Goal: Information Seeking & Learning: Learn about a topic

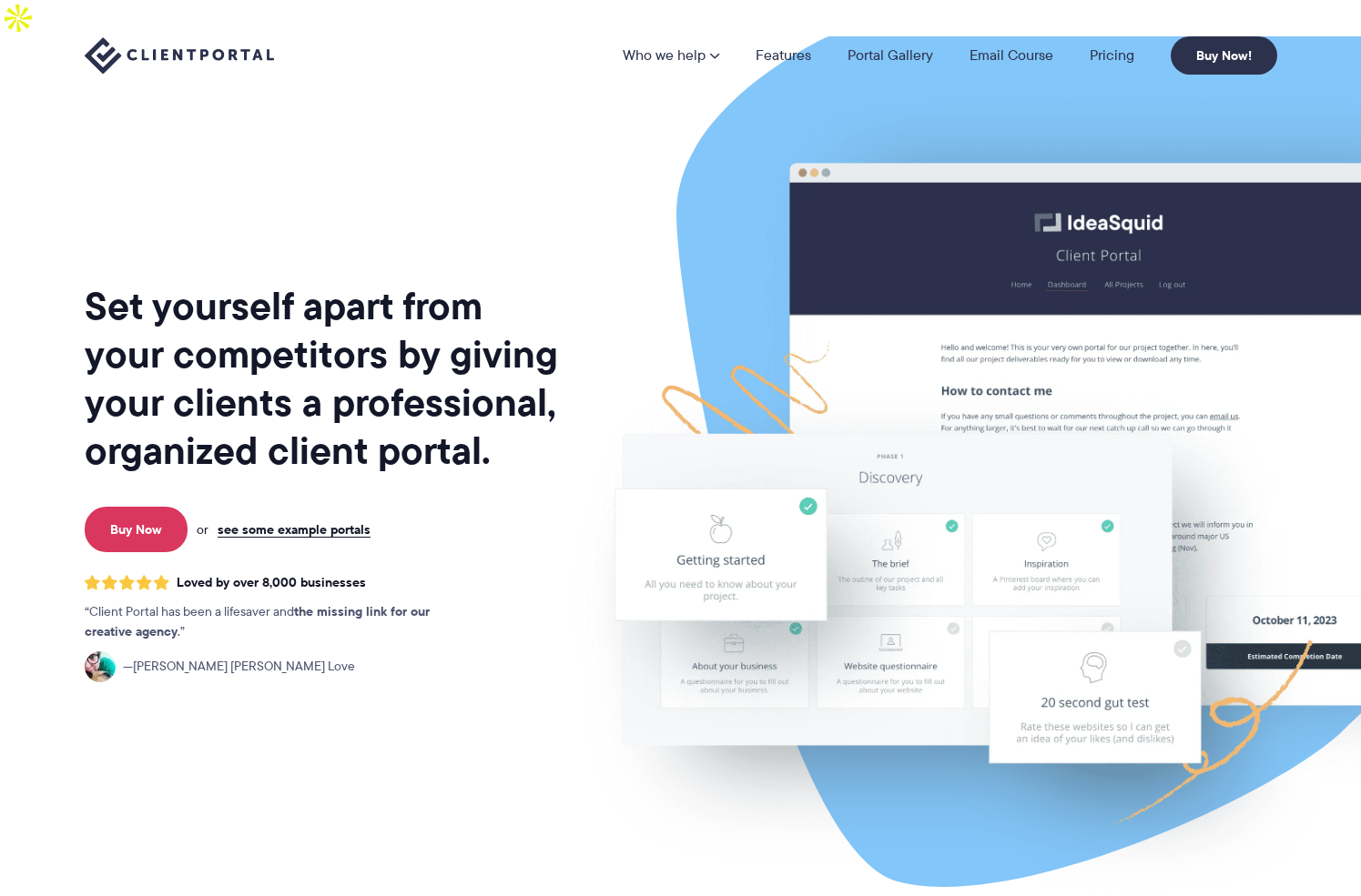
click at [1097, 52] on link "Pricing" at bounding box center [1112, 55] width 44 height 14
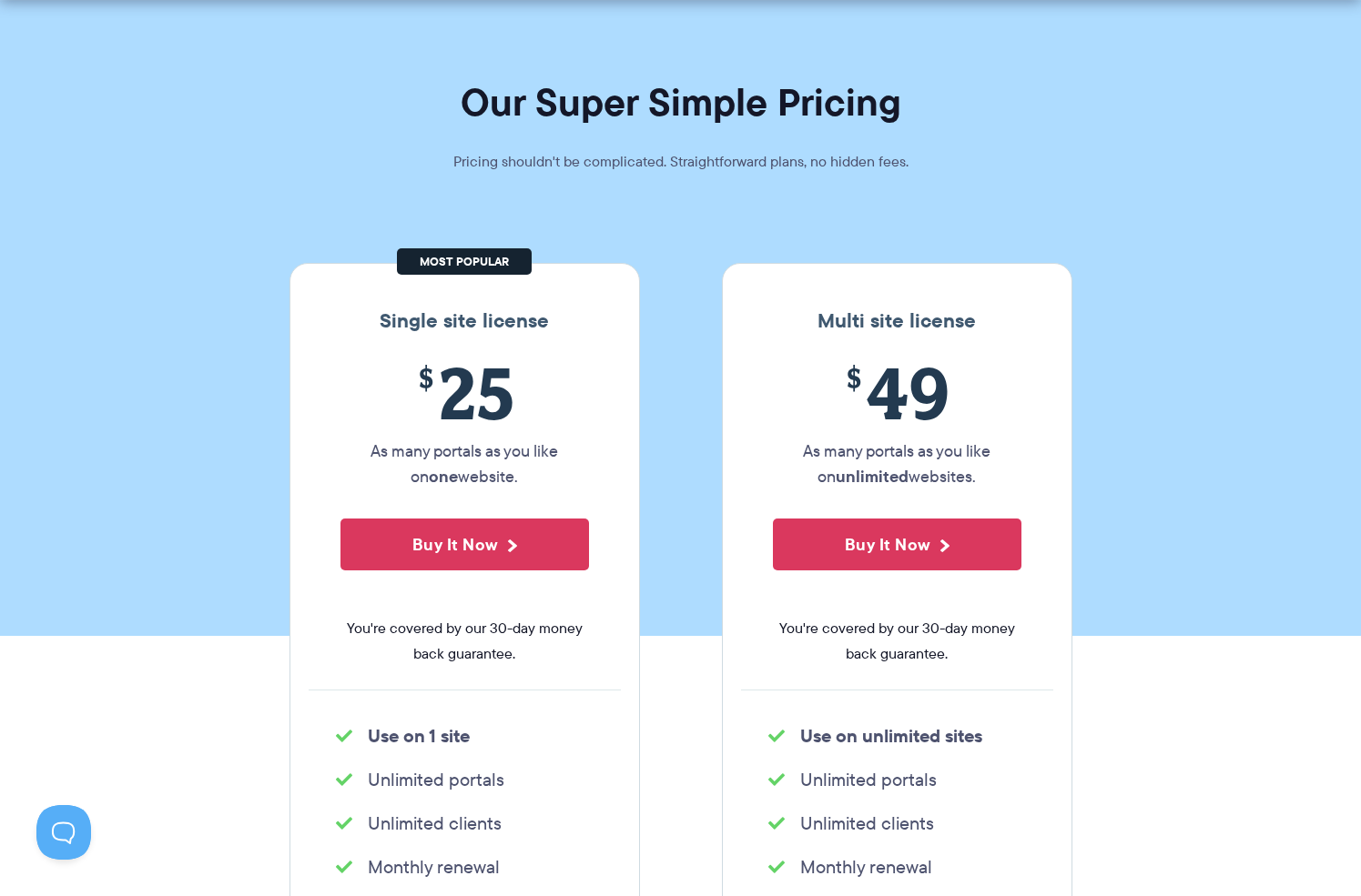
scroll to position [100, 0]
